Goal: Transaction & Acquisition: Purchase product/service

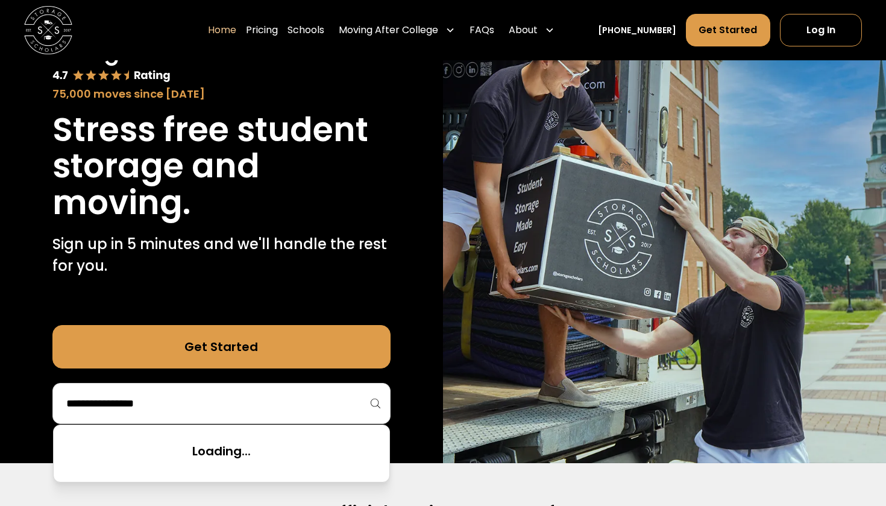
click at [250, 409] on input "search" at bounding box center [221, 403] width 313 height 20
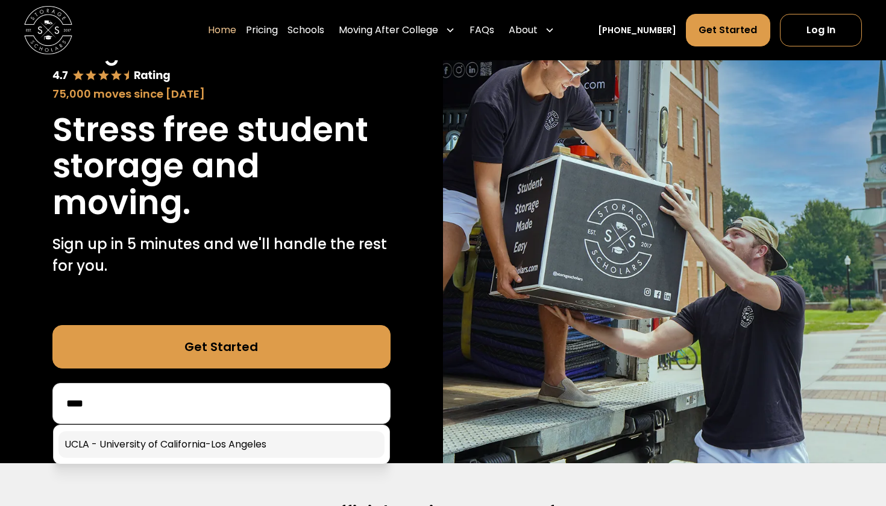
type input "****"
click at [255, 431] on link at bounding box center [221, 444] width 326 height 27
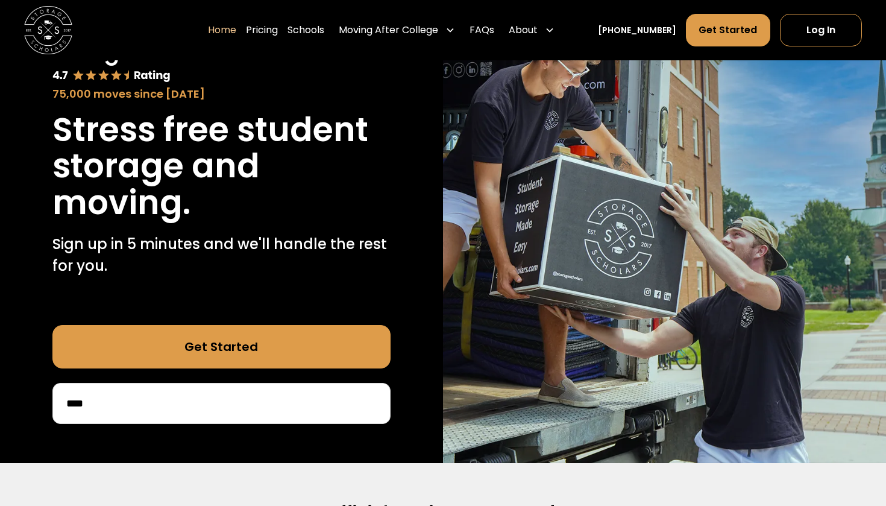
click at [251, 439] on div "75,000 moves since [DATE] Stress free student storage and moving. Sign up in 5 …" at bounding box center [221, 231] width 443 height 464
click at [208, 455] on div "75,000 moves since [DATE] Stress free student storage and moving. Sign up in 5 …" at bounding box center [221, 231] width 443 height 464
click at [206, 441] on div "75,000 moves since [DATE] Stress free student storage and moving. Sign up in 5 …" at bounding box center [221, 231] width 443 height 464
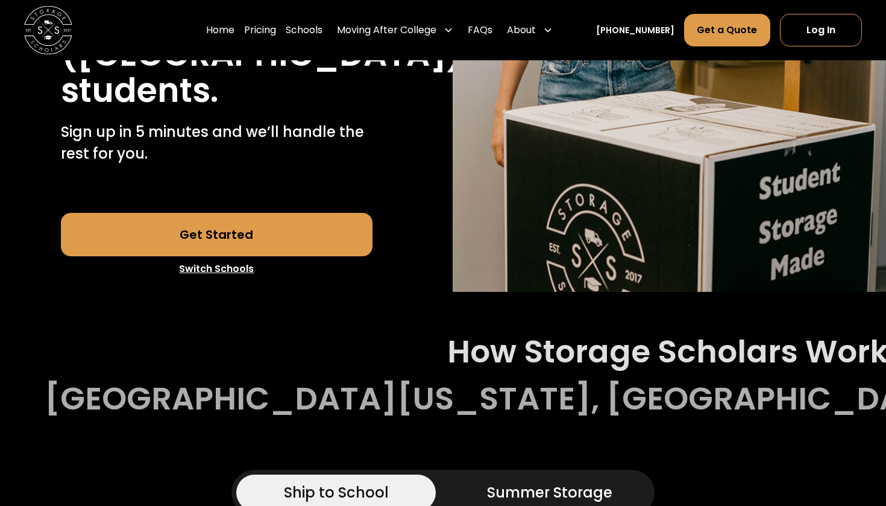
scroll to position [380, 0]
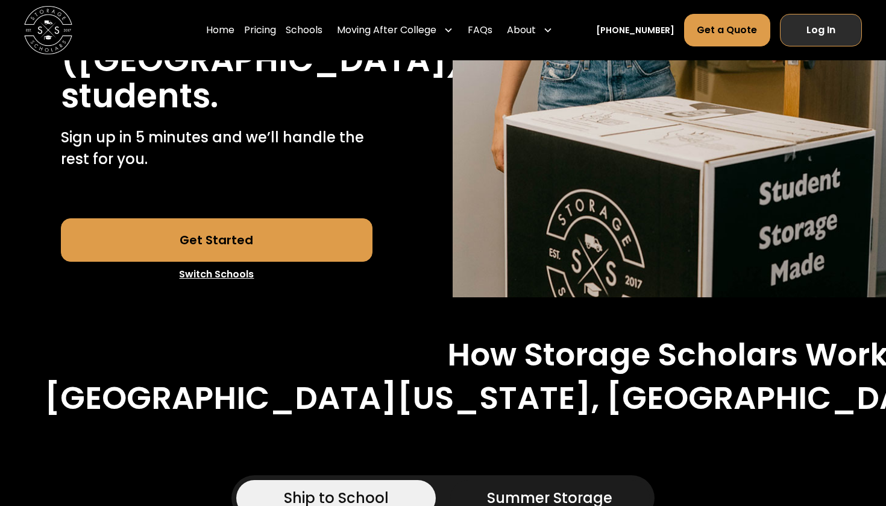
click at [820, 36] on link "Log In" at bounding box center [821, 30] width 82 height 33
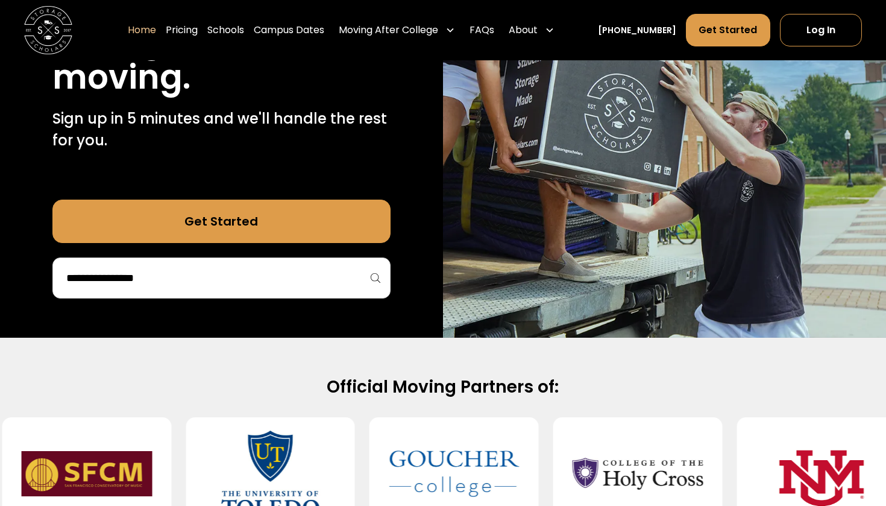
click at [233, 286] on input "search" at bounding box center [221, 278] width 313 height 20
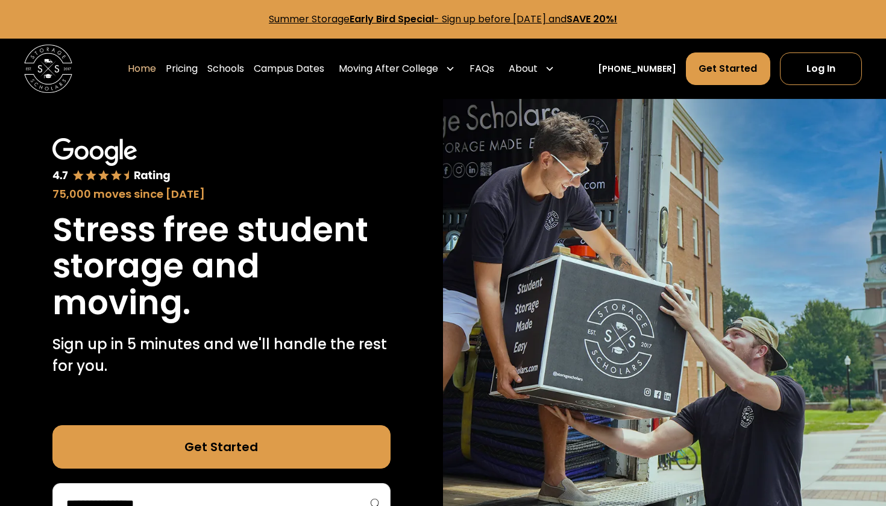
click at [517, 15] on link "Summer Storage Early Bird Special - Sign up before October 1st, 2025 and SAVE 2…" at bounding box center [443, 19] width 348 height 14
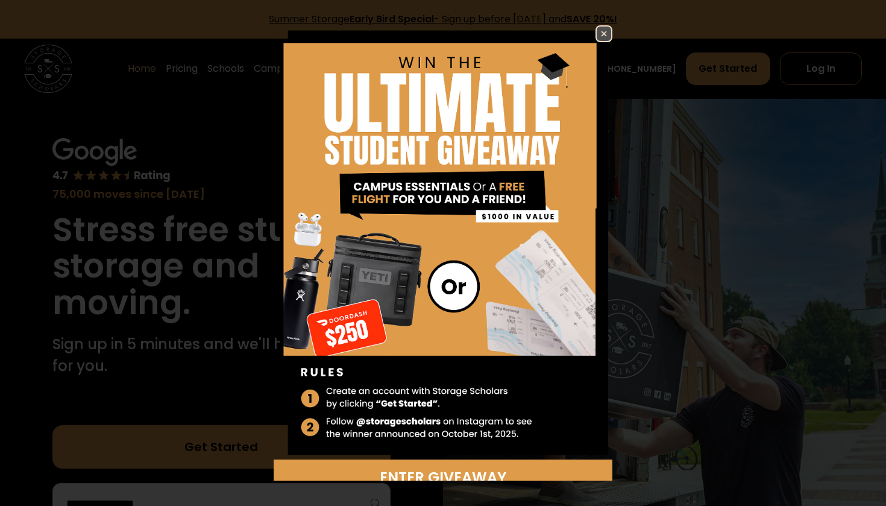
click at [597, 33] on img at bounding box center [604, 34] width 14 height 14
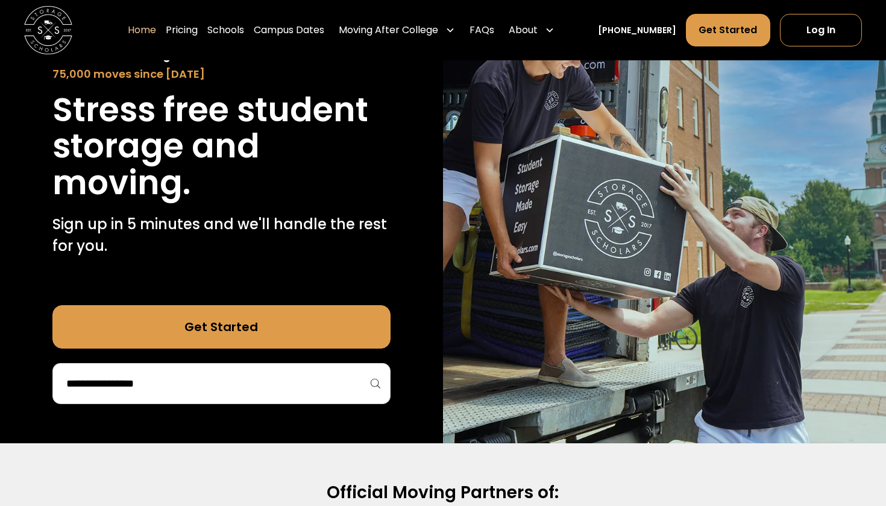
scroll to position [134, 0]
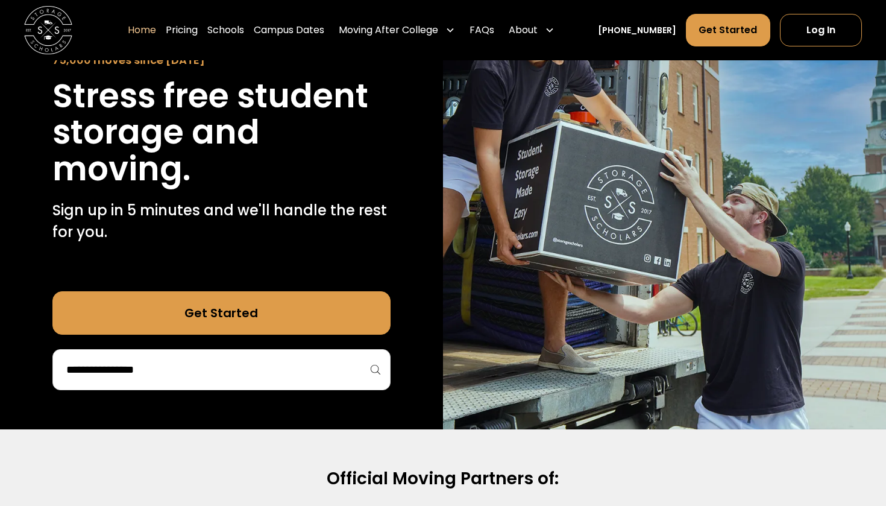
click at [234, 380] on div at bounding box center [221, 369] width 338 height 41
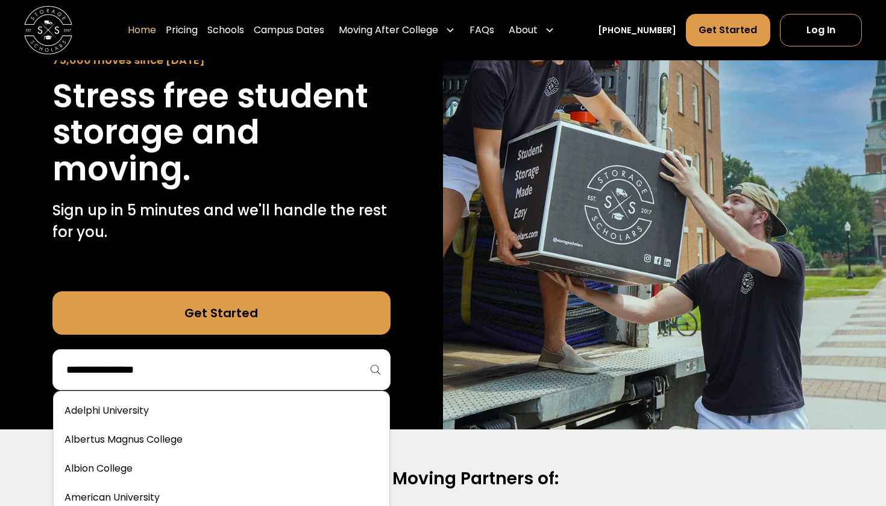
click at [233, 368] on input "search" at bounding box center [221, 369] width 313 height 20
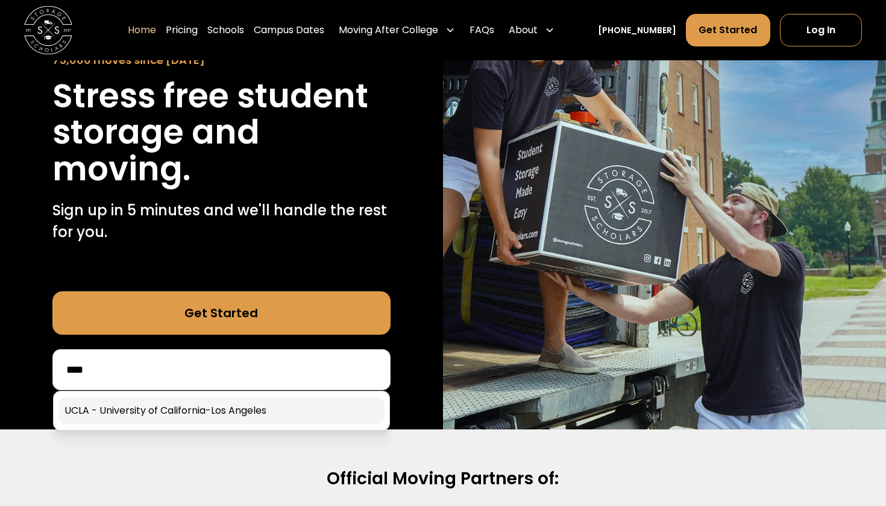
type input "****"
click at [218, 410] on link at bounding box center [221, 410] width 326 height 27
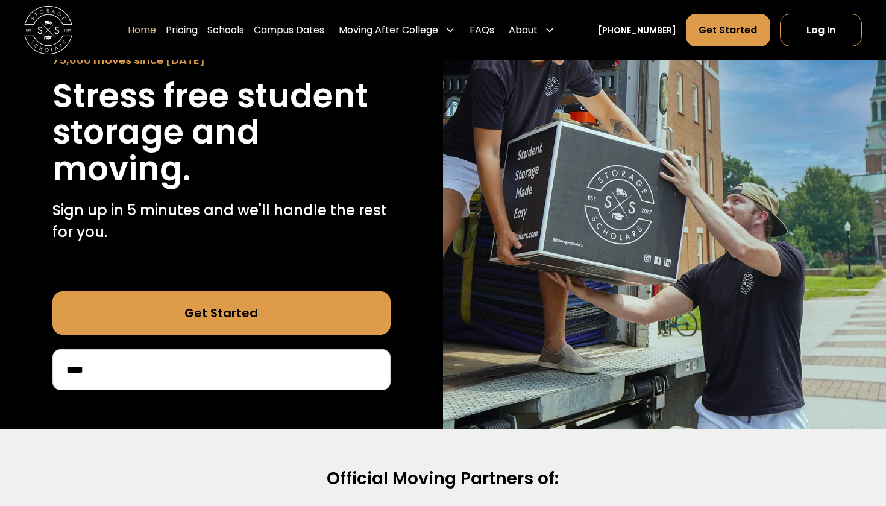
click at [145, 410] on div "75,000 moves since [DATE] Stress free student storage and moving. Sign up in 5 …" at bounding box center [221, 197] width 443 height 464
click at [77, 406] on div "75,000 moves since [DATE] Stress free student storage and moving. Sign up in 5 …" at bounding box center [221, 197] width 443 height 464
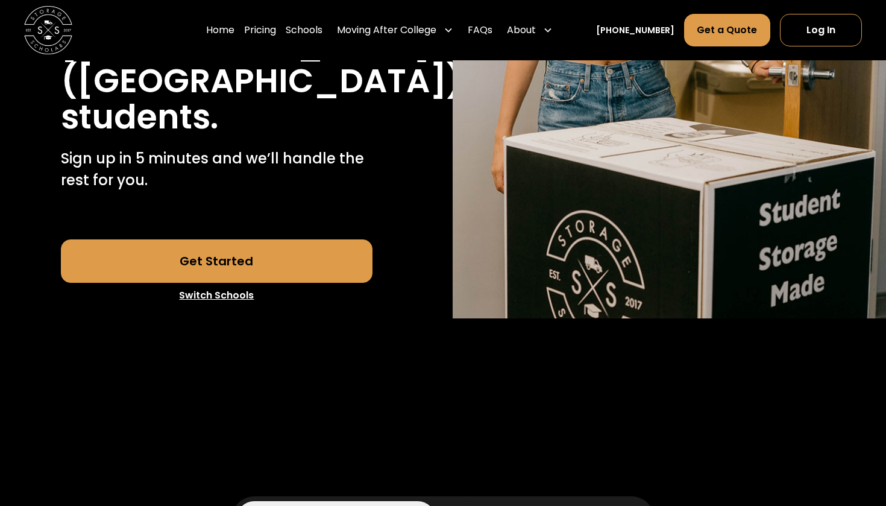
scroll to position [409, 0]
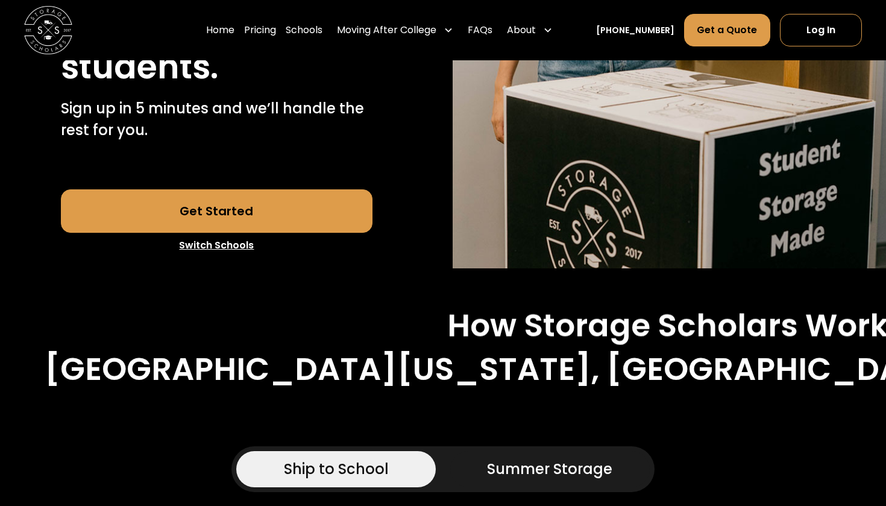
click at [221, 189] on link "Get Started" at bounding box center [217, 210] width 312 height 43
click at [813, 23] on link "Log In" at bounding box center [821, 30] width 82 height 33
